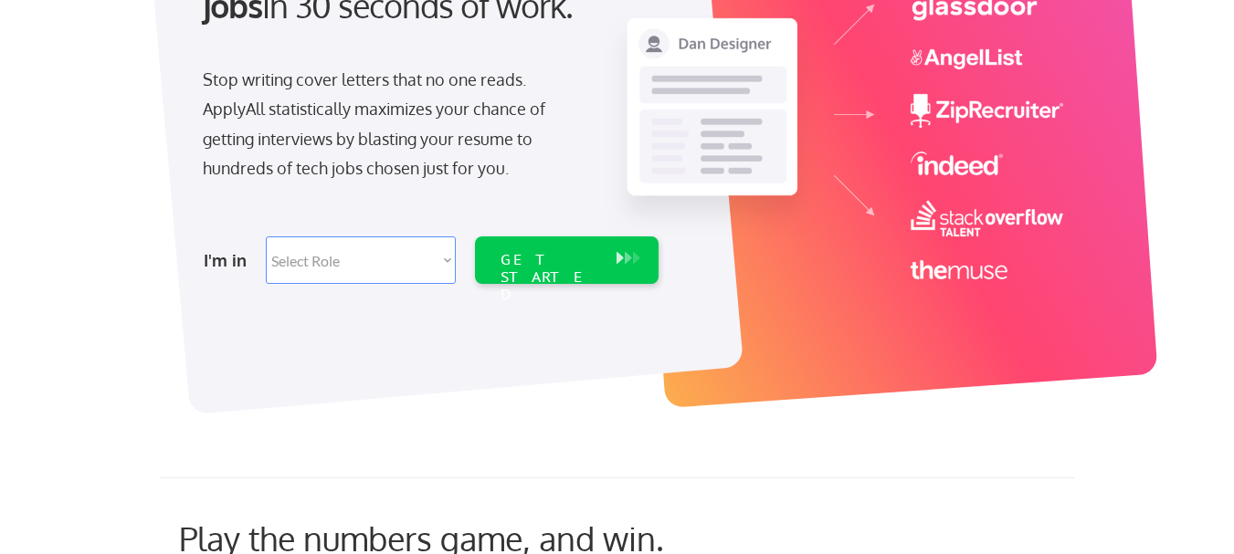
scroll to position [274, 0]
click at [448, 258] on select "Select Role Software Engineering Product Management Customer Success Sales UI/U…" at bounding box center [361, 259] width 190 height 47
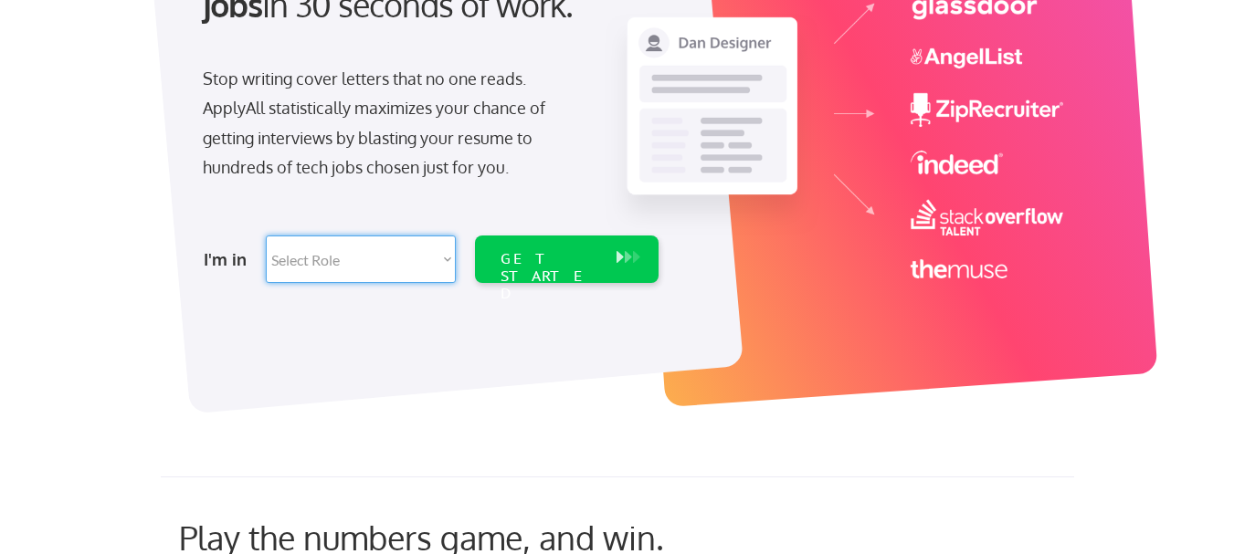
select select ""sales0""
click at [266, 236] on select "Select Role Software Engineering Product Management Customer Success Sales UI/U…" at bounding box center [361, 259] width 190 height 47
select select ""sales0""
click at [516, 274] on div "GET STARTED" at bounding box center [549, 259] width 116 height 47
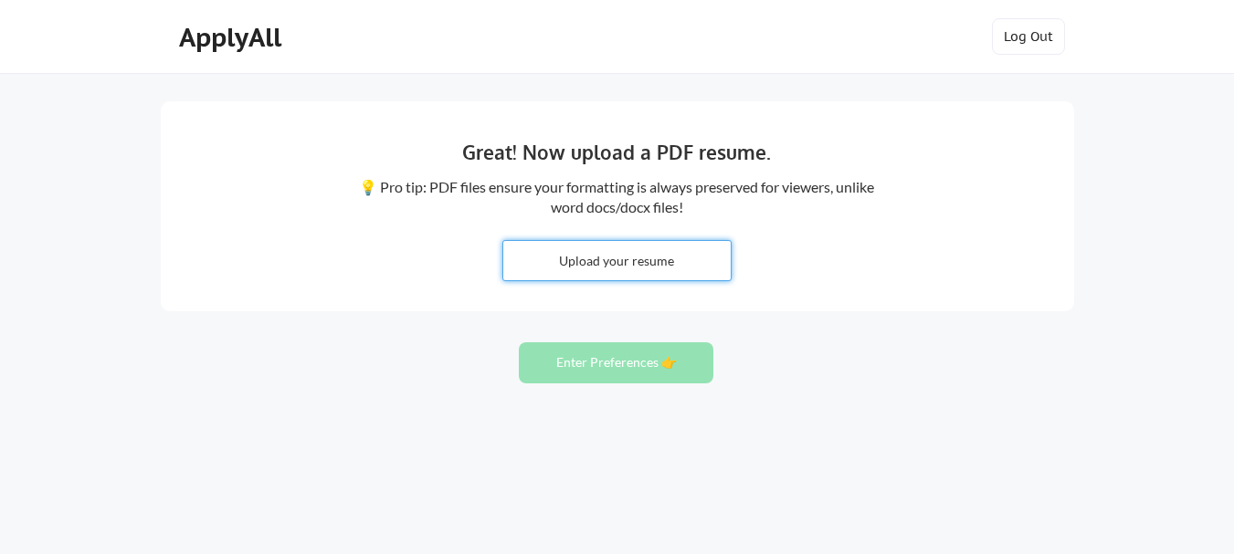
click at [674, 272] on input "file" at bounding box center [616, 260] width 227 height 39
click at [503, 252] on input "file" at bounding box center [616, 260] width 227 height 39
type input "C:\fakepath\CV_Ajit Tiwari.docx"
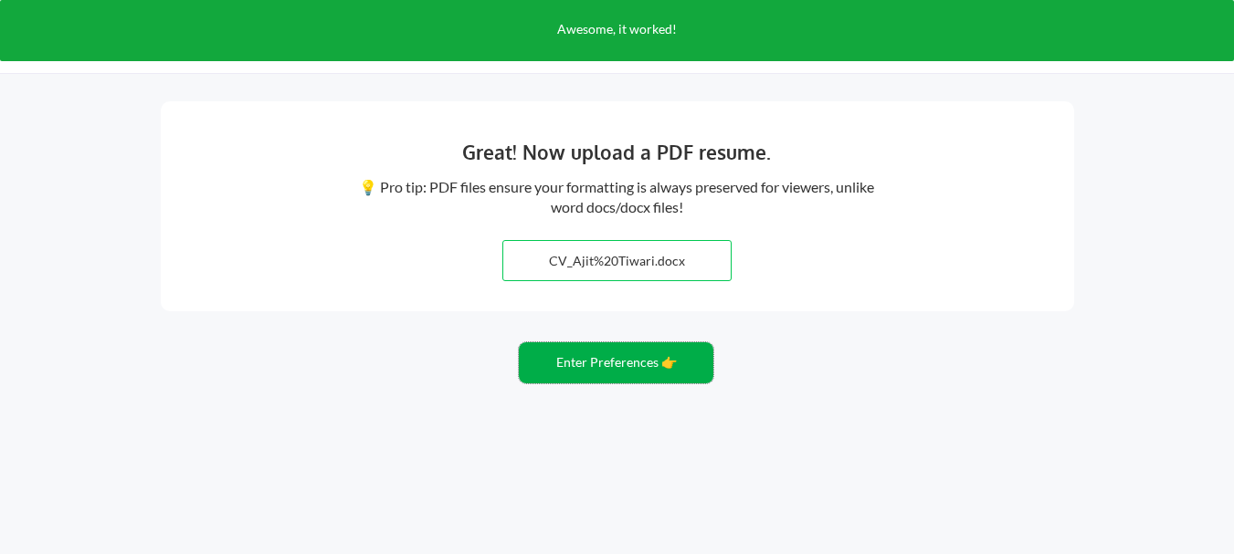
click at [633, 358] on button "Enter Preferences 👉" at bounding box center [616, 363] width 195 height 41
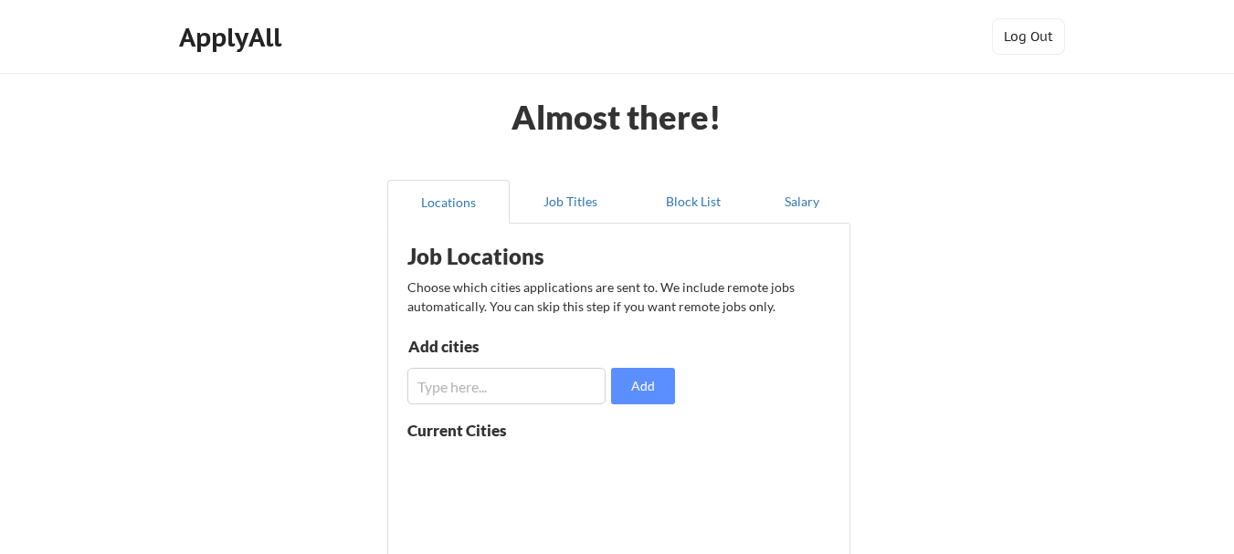
click at [559, 379] on input "input" at bounding box center [506, 386] width 198 height 37
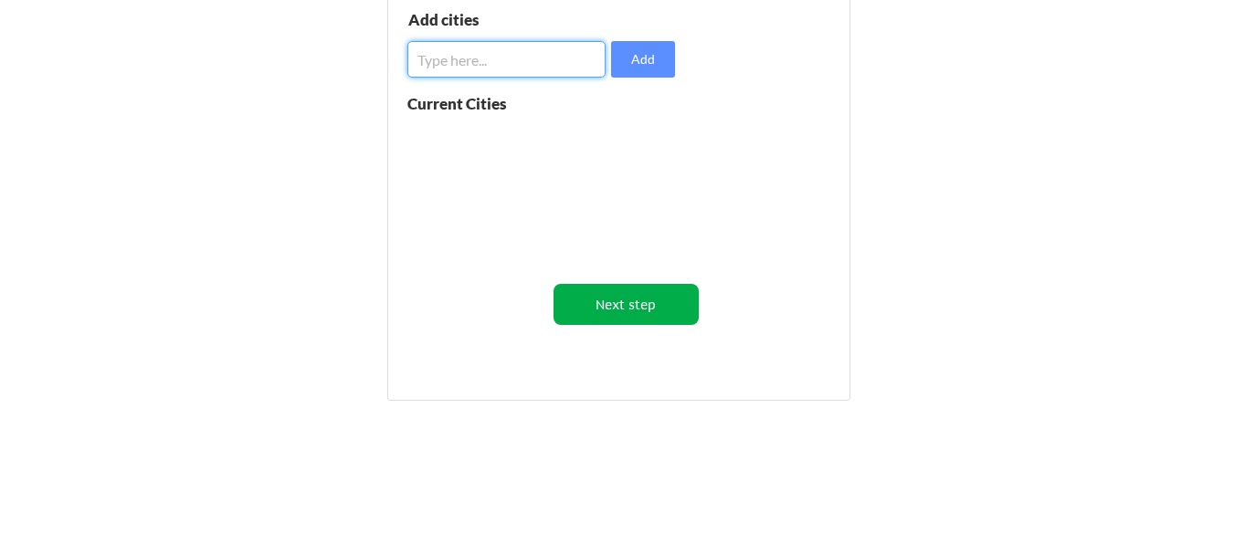
scroll to position [341, 0]
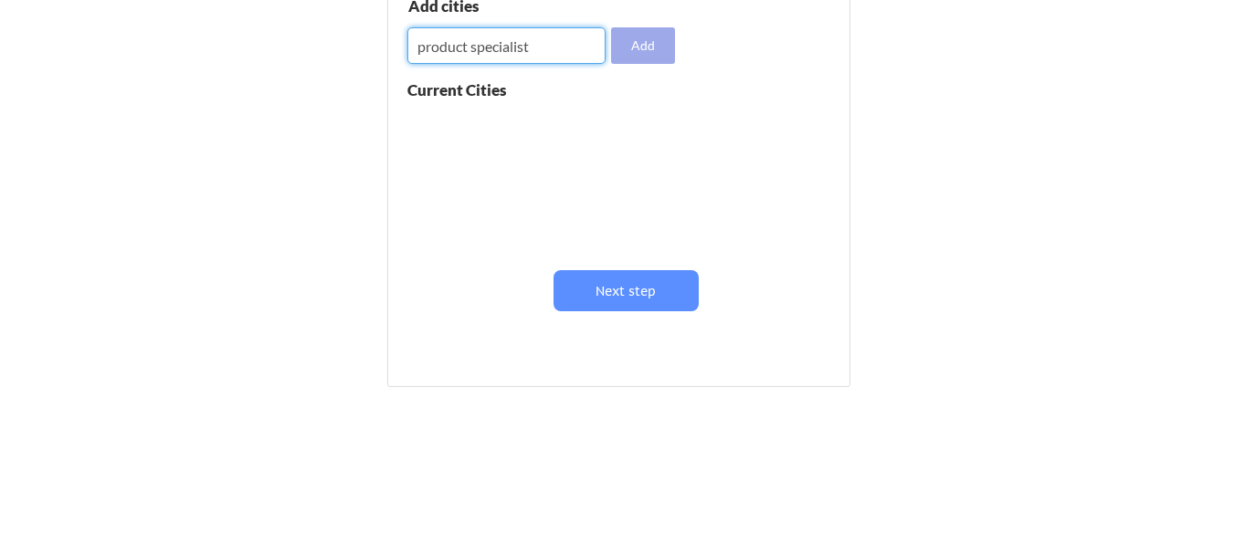
type input "product specialist"
click at [633, 44] on button "Add" at bounding box center [643, 45] width 64 height 37
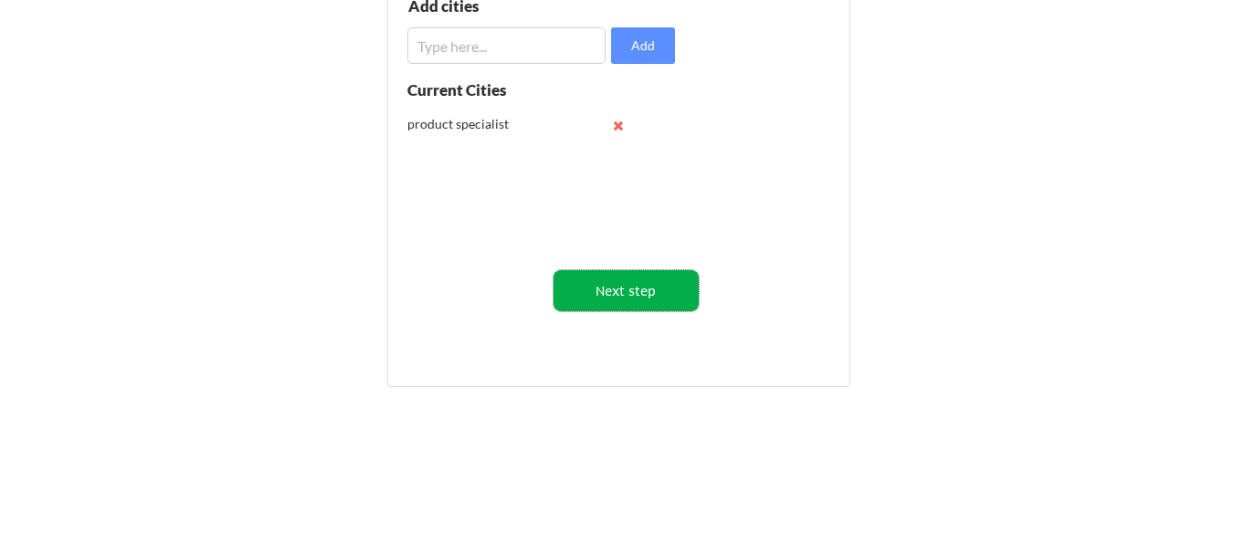
click at [608, 284] on button "Next step" at bounding box center [626, 290] width 145 height 41
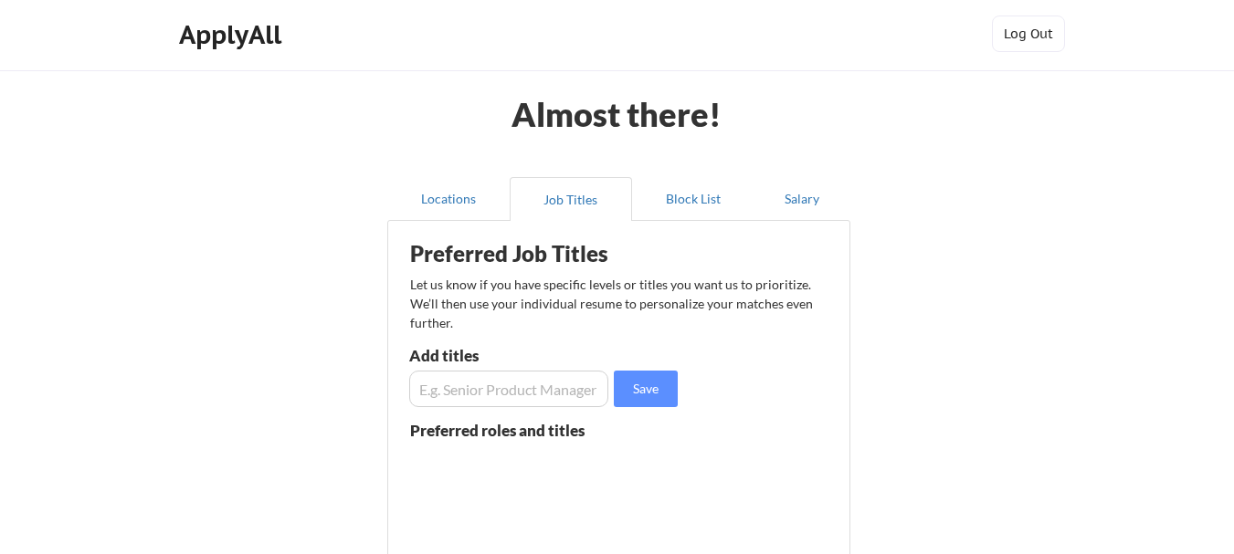
scroll to position [0, 0]
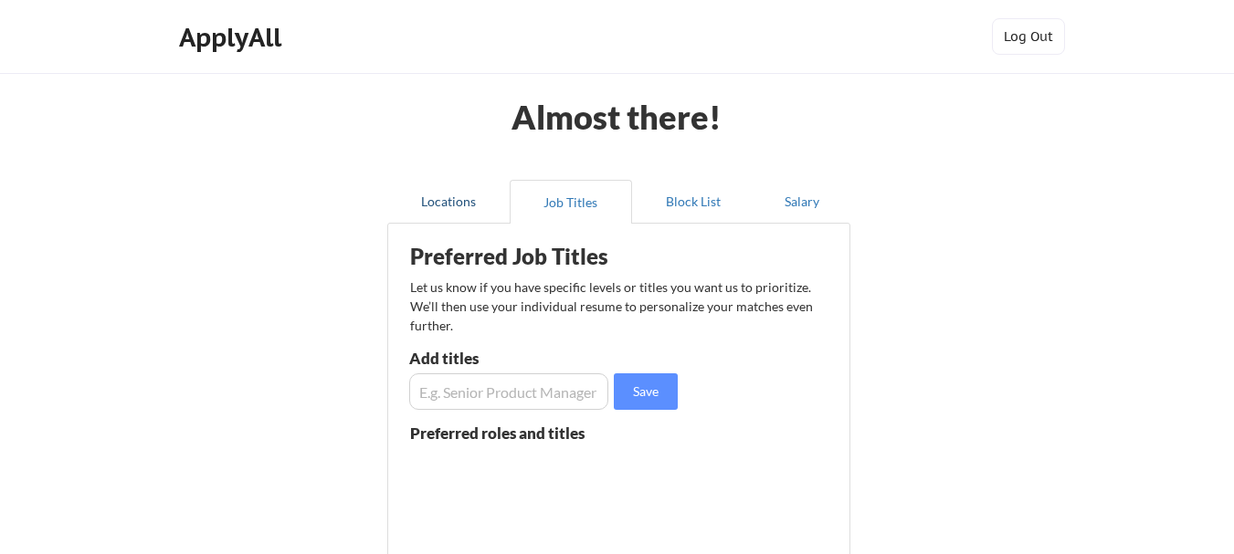
click at [461, 196] on button "Locations" at bounding box center [448, 202] width 122 height 44
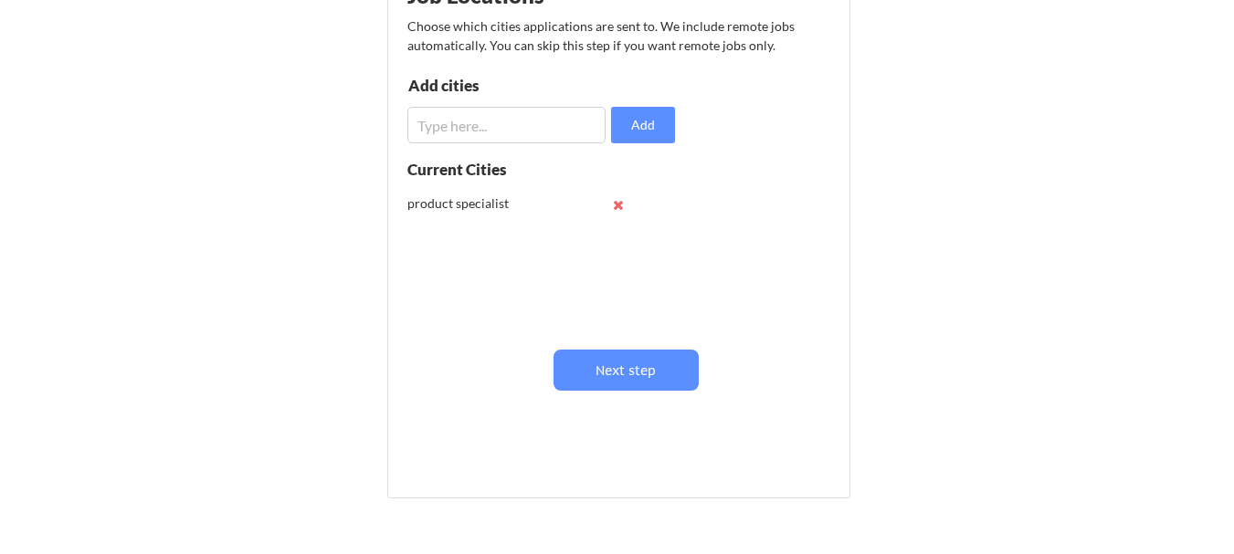
scroll to position [274, 0]
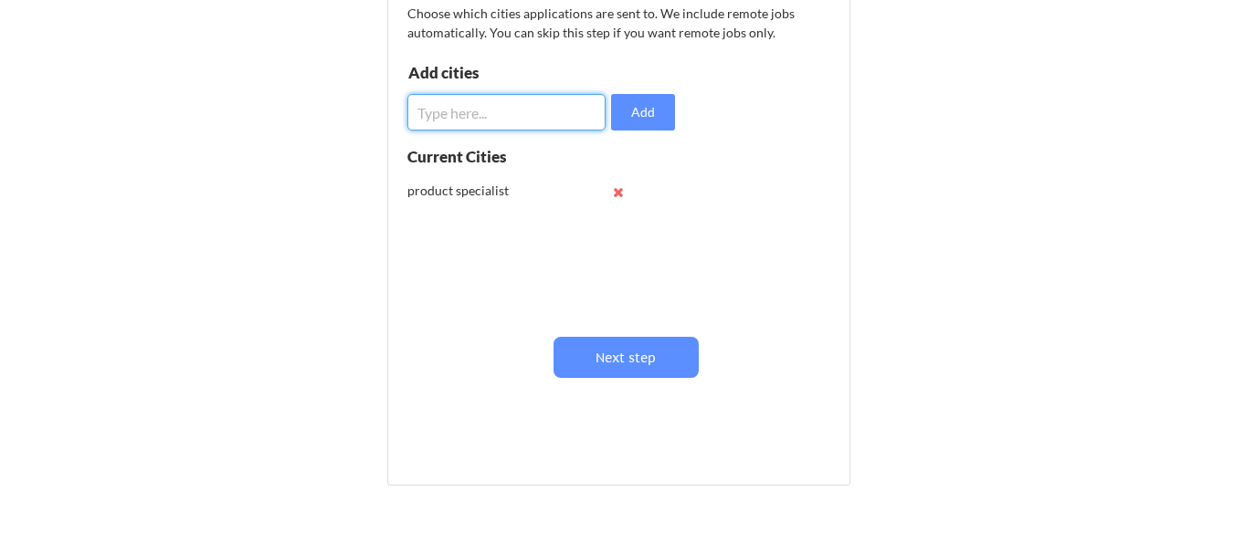
click at [528, 100] on input "input" at bounding box center [506, 112] width 198 height 37
type input "[GEOGRAPHIC_DATA]"
click at [648, 104] on button "Add" at bounding box center [643, 112] width 64 height 37
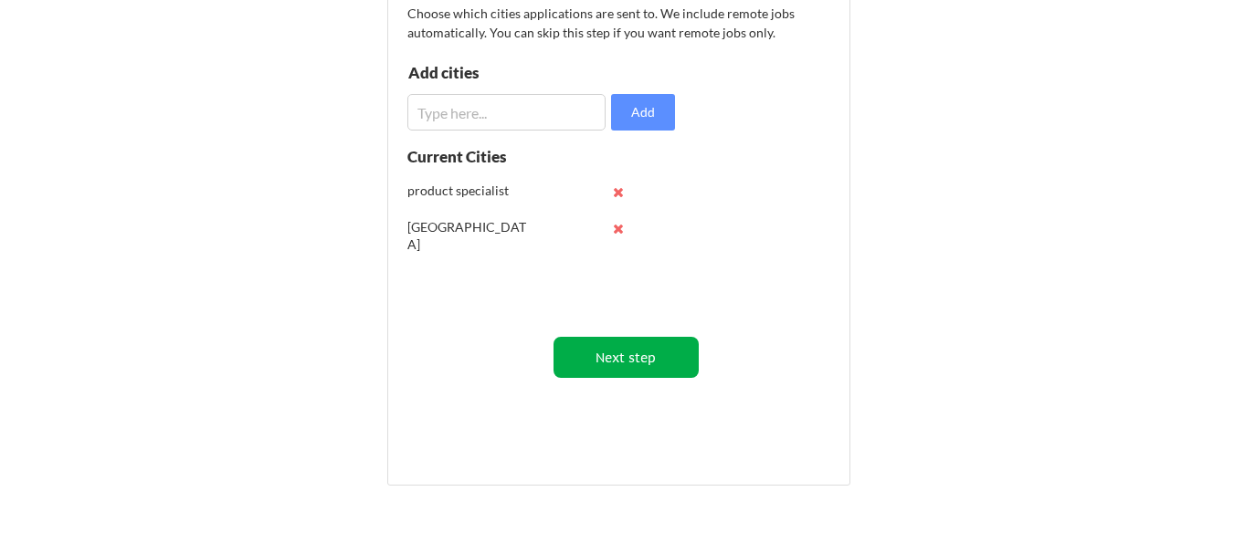
click at [669, 364] on button "Next step" at bounding box center [626, 357] width 145 height 41
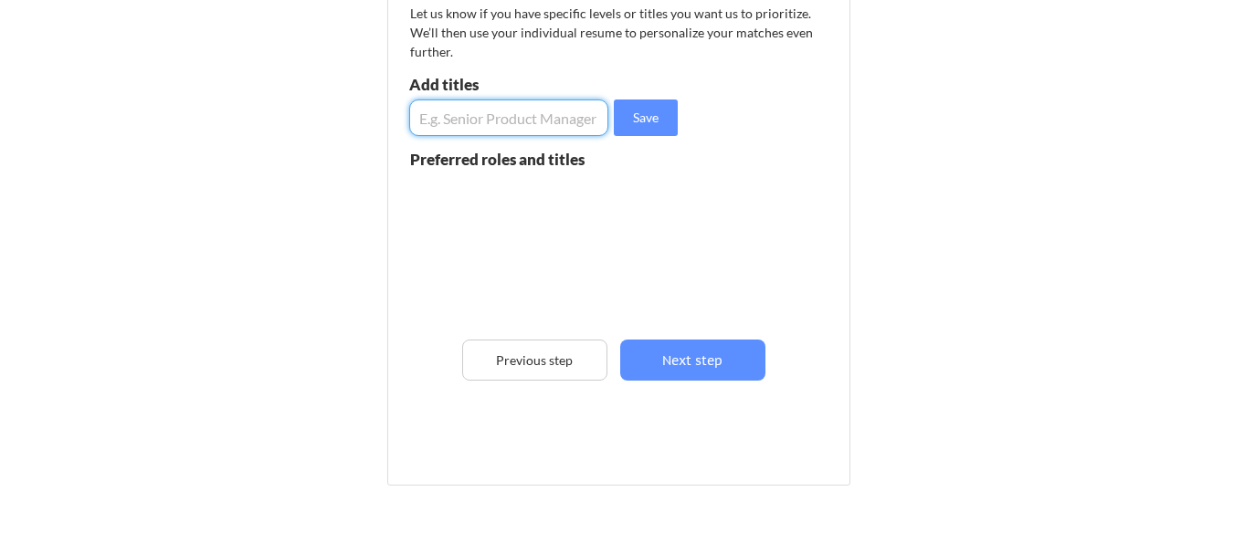
click at [491, 119] on input "input" at bounding box center [508, 118] width 199 height 37
type input "sales manager"
click at [649, 126] on button "Save" at bounding box center [646, 118] width 64 height 37
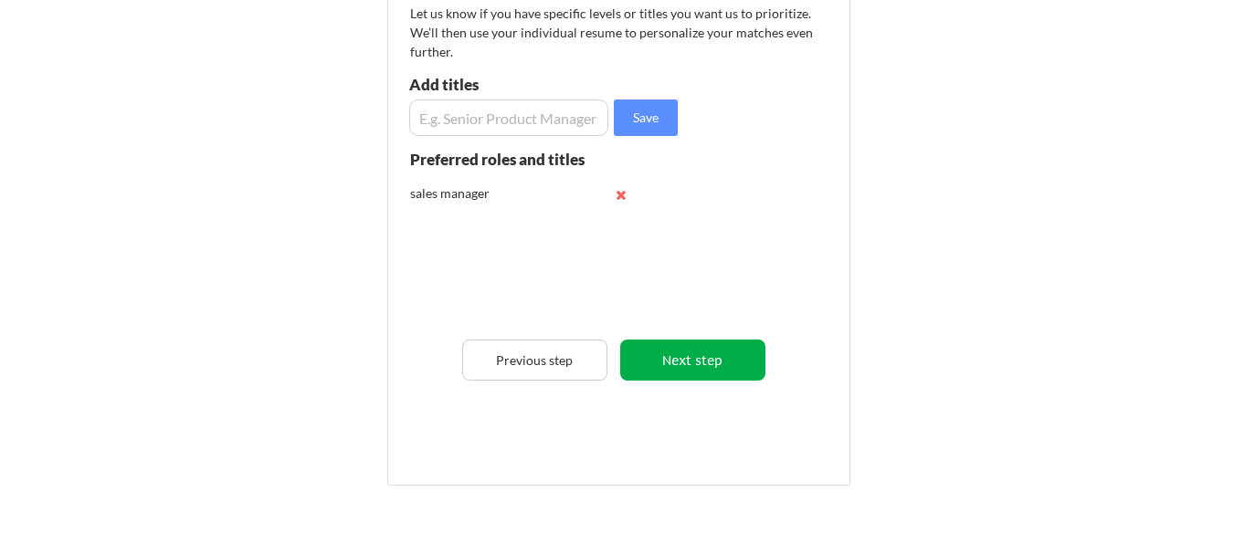
click at [730, 360] on button "Next step" at bounding box center [692, 360] width 145 height 41
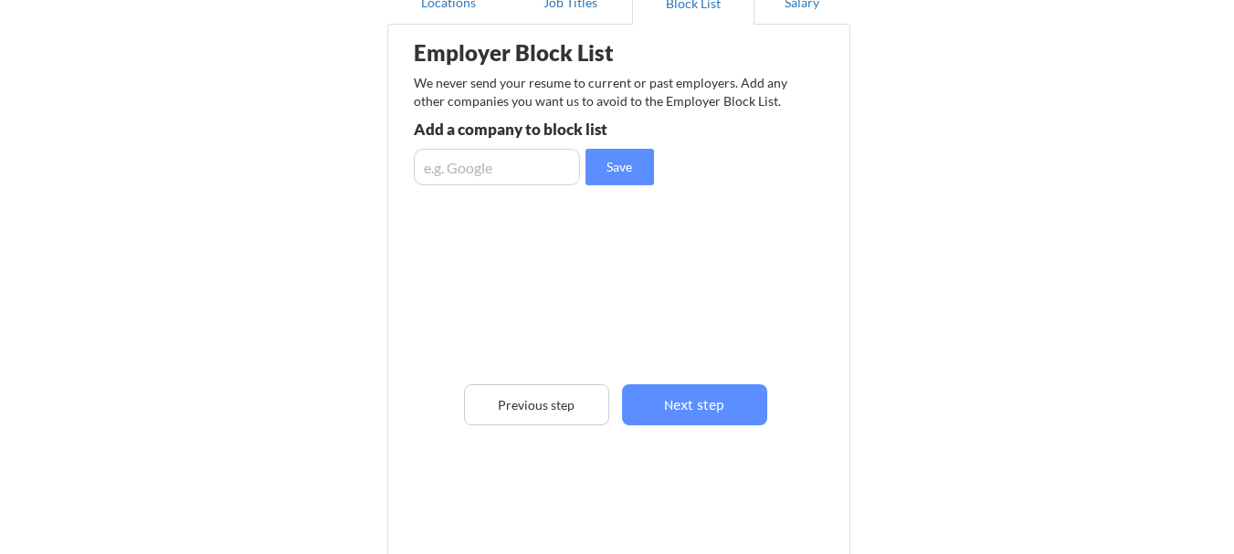
scroll to position [91, 0]
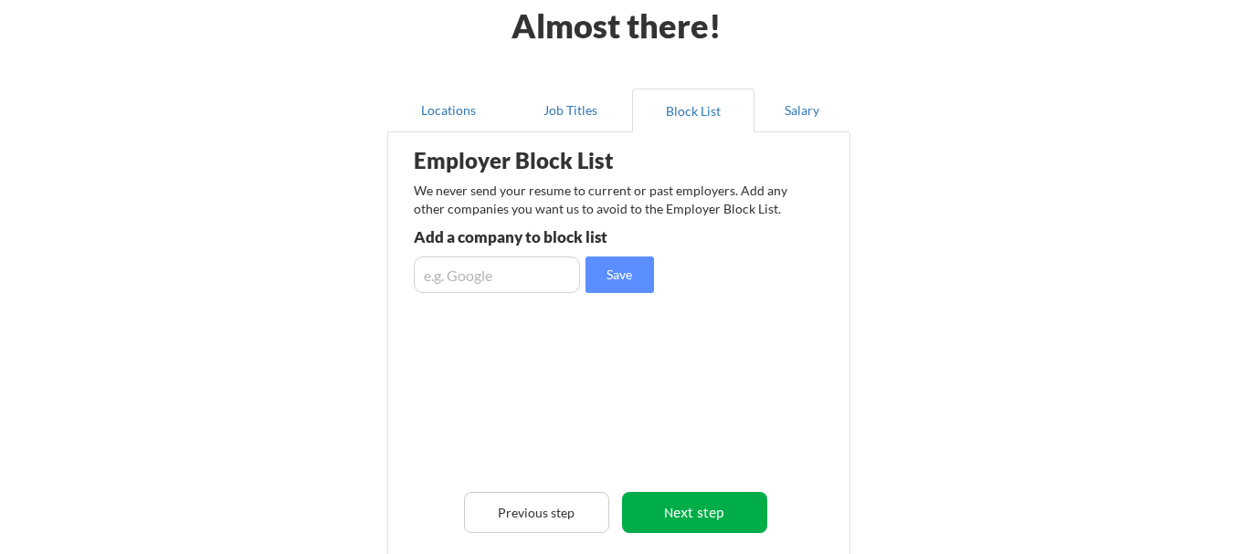
click at [670, 512] on button "Next step" at bounding box center [694, 512] width 145 height 41
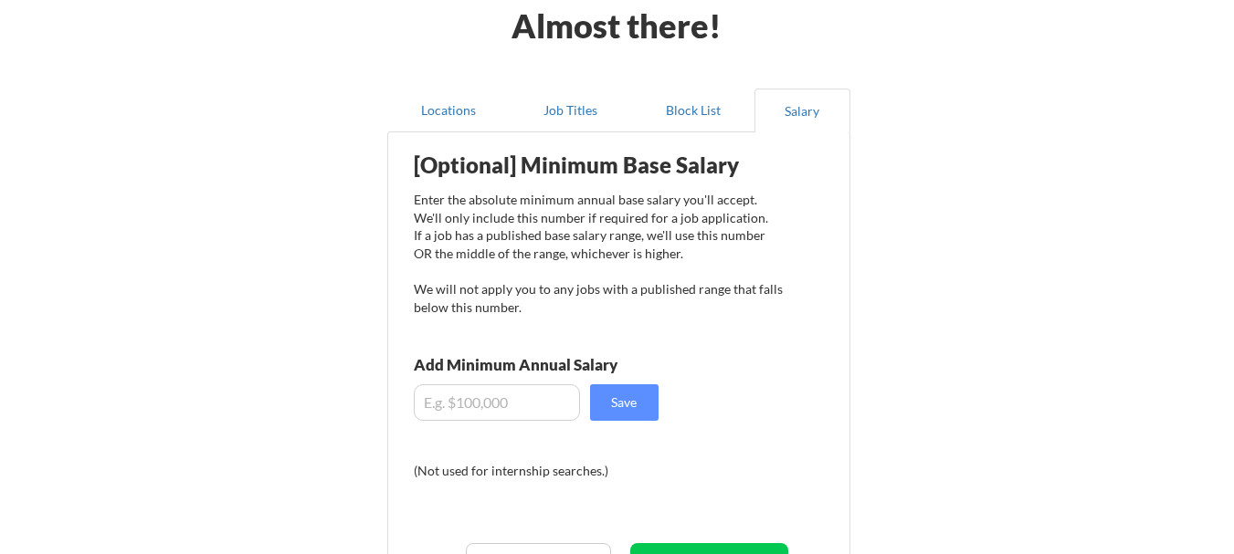
click at [533, 406] on input "input" at bounding box center [497, 403] width 166 height 37
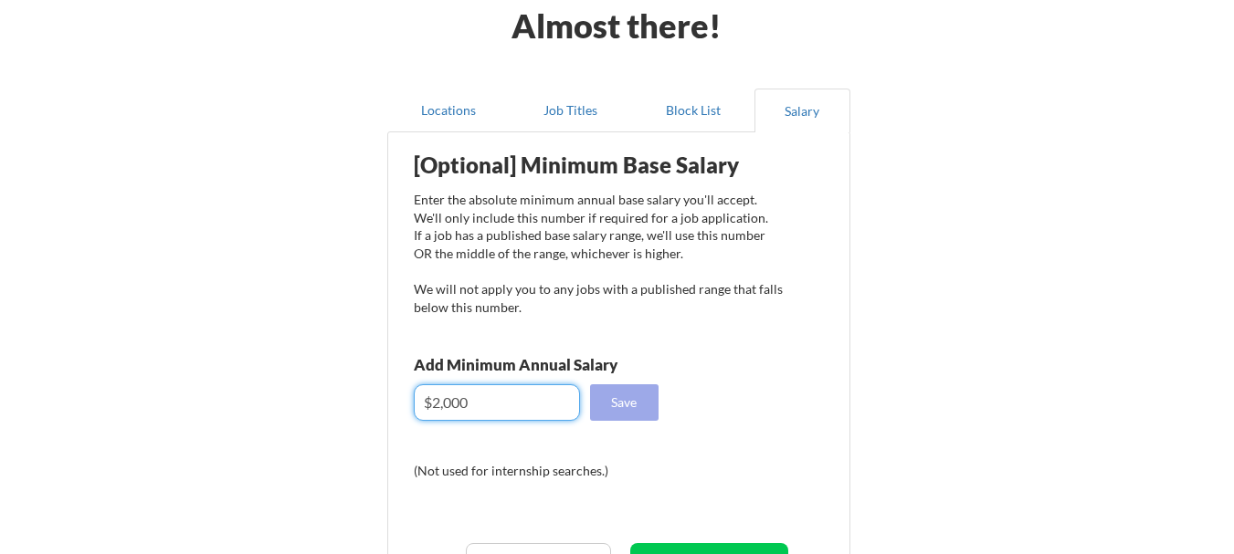
type input "$2,000"
click at [624, 391] on button "Save" at bounding box center [624, 403] width 69 height 37
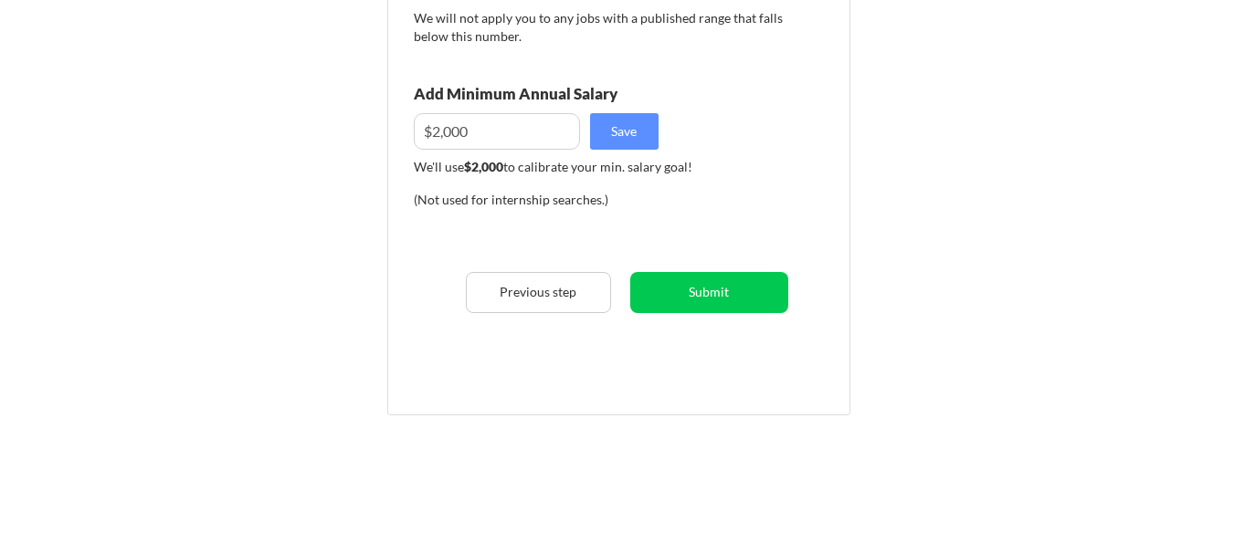
scroll to position [365, 0]
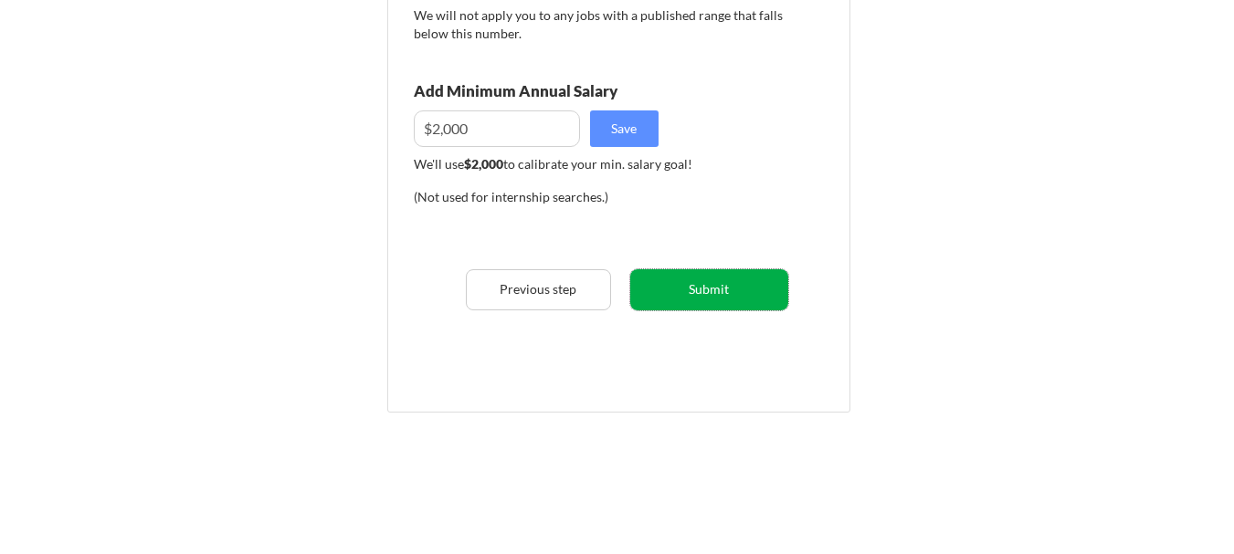
click at [701, 303] on button "Submit" at bounding box center [709, 289] width 158 height 41
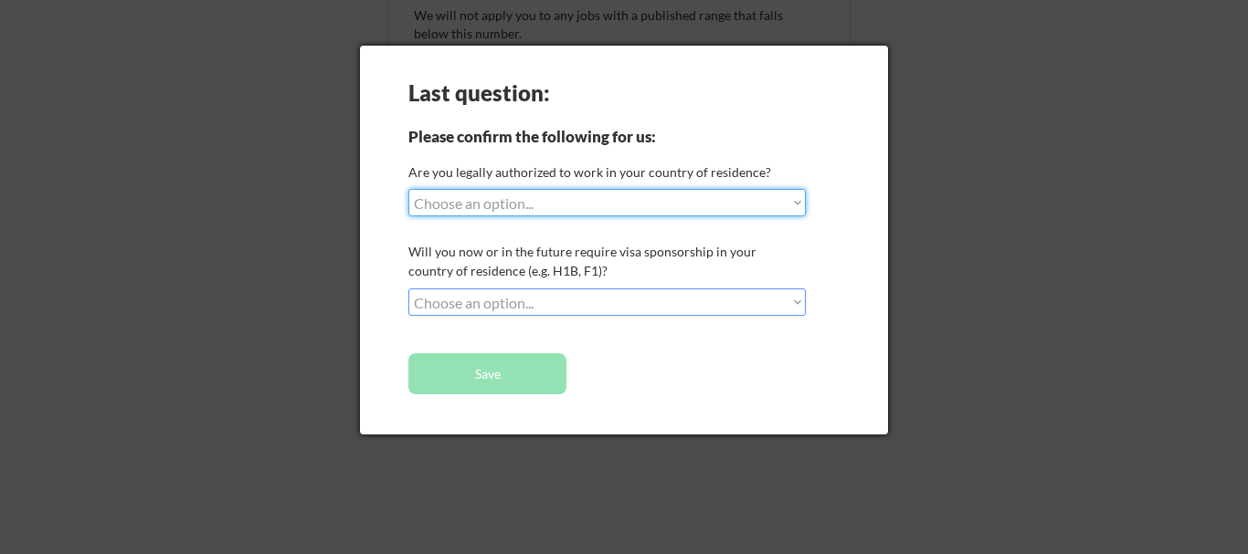
click at [606, 208] on select "Choose an option... Yes, I am a [DEMOGRAPHIC_DATA] Citizen Yes, I am a [DEMOGRA…" at bounding box center [606, 202] width 397 height 27
click at [1083, 227] on div at bounding box center [624, 277] width 1248 height 554
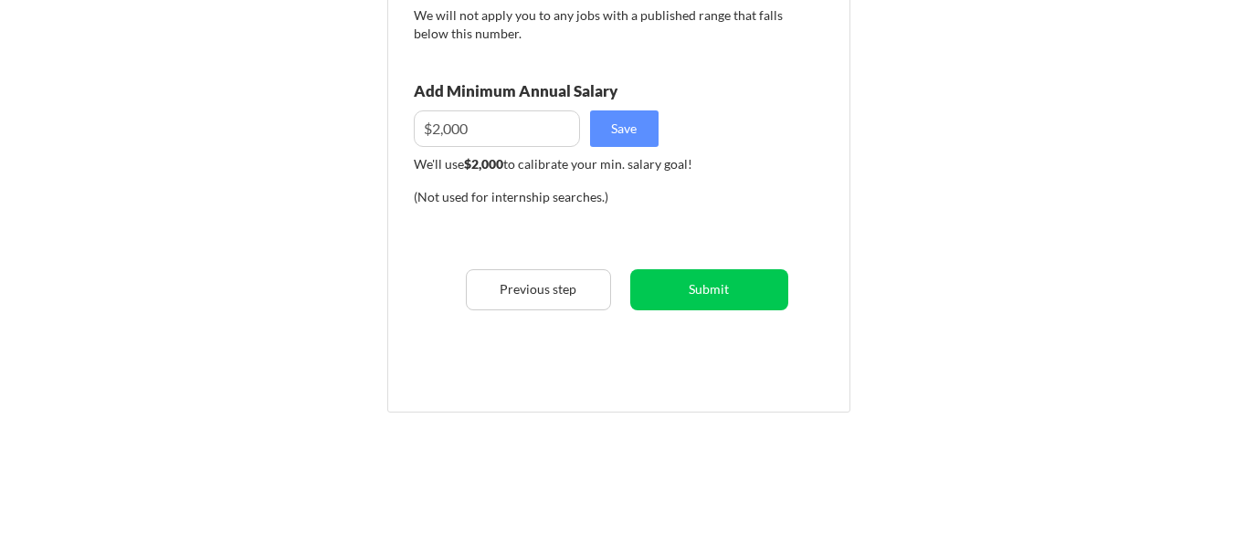
scroll to position [0, 0]
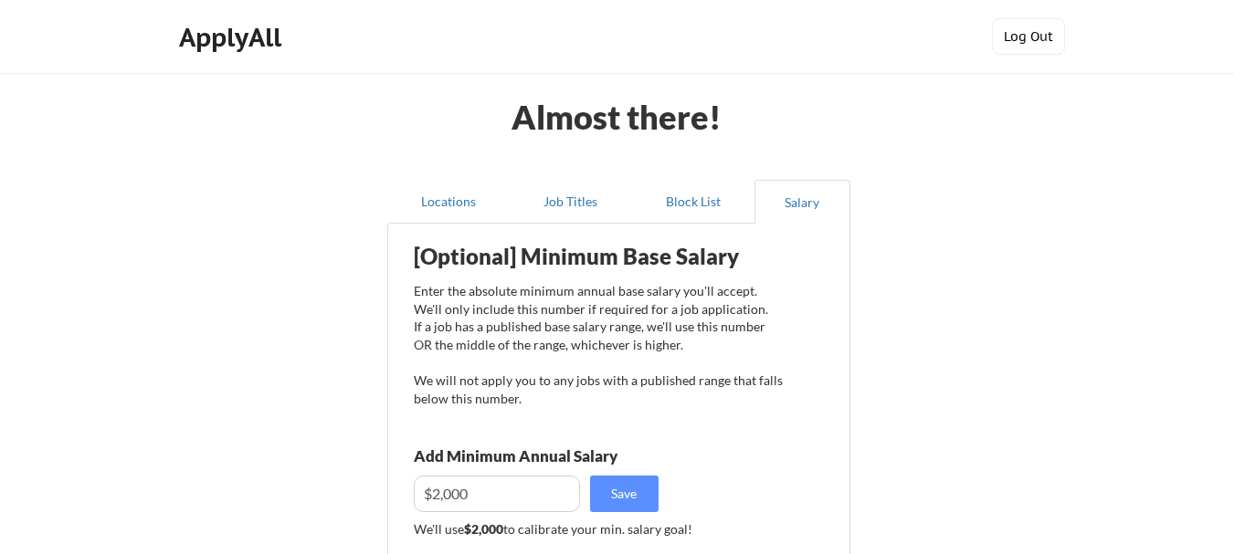
click at [1049, 39] on button "Log Out" at bounding box center [1028, 36] width 73 height 37
